Goal: Navigation & Orientation: Find specific page/section

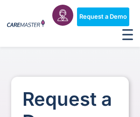
click at [109, 12] on link "Request a Demo" at bounding box center [103, 16] width 52 height 19
click at [98, 15] on span "Request a Demo" at bounding box center [104, 16] width 48 height 7
click at [125, 37] on icon "Menu Toggle" at bounding box center [128, 34] width 11 height 11
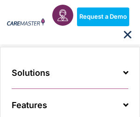
click at [125, 36] on icon "Menu Toggle" at bounding box center [128, 34] width 11 height 11
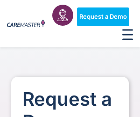
click at [123, 36] on icon "Menu Toggle" at bounding box center [128, 34] width 11 height 11
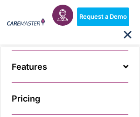
scroll to position [71, 0]
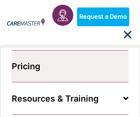
click at [28, 70] on link "Pricing" at bounding box center [70, 67] width 117 height 32
